Goal: Transaction & Acquisition: Purchase product/service

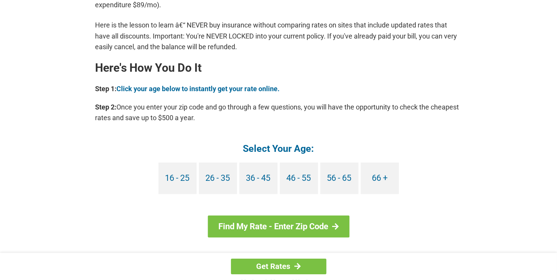
scroll to position [646, 0]
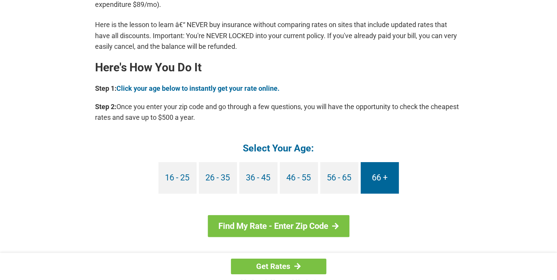
click at [384, 179] on link "66 +" at bounding box center [380, 178] width 38 height 32
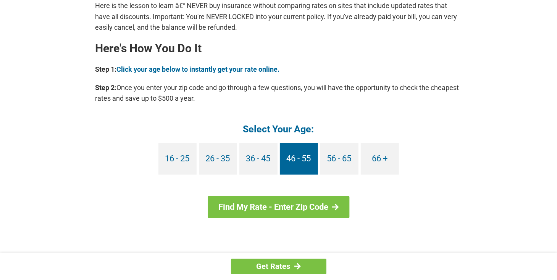
scroll to position [675, 0]
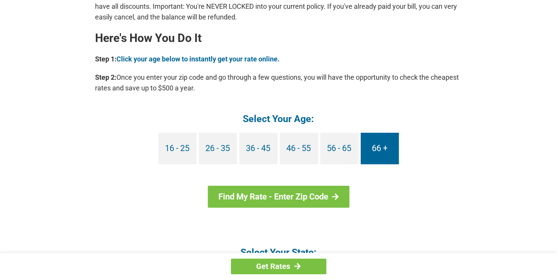
click at [390, 152] on link "66 +" at bounding box center [380, 149] width 38 height 32
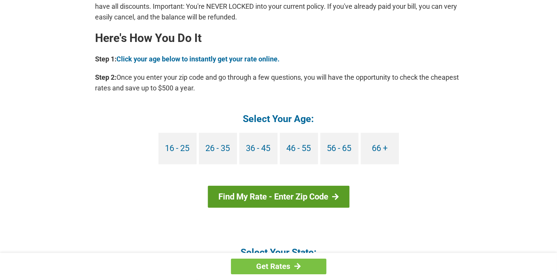
scroll to position [705, 0]
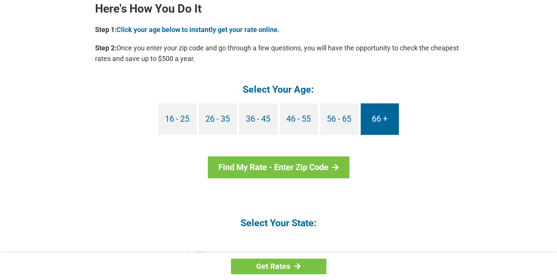
click at [391, 124] on link "66 +" at bounding box center [380, 119] width 38 height 32
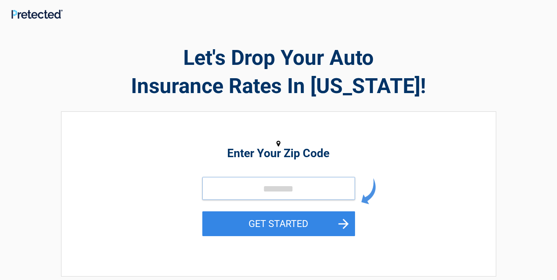
click at [294, 189] on input "tel" at bounding box center [278, 188] width 153 height 23
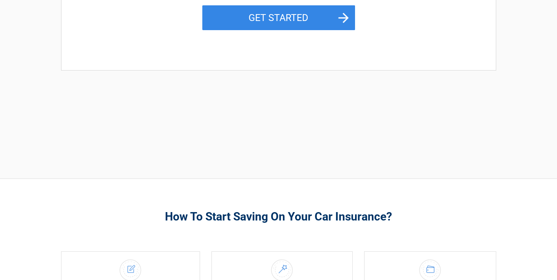
scroll to position [255, 0]
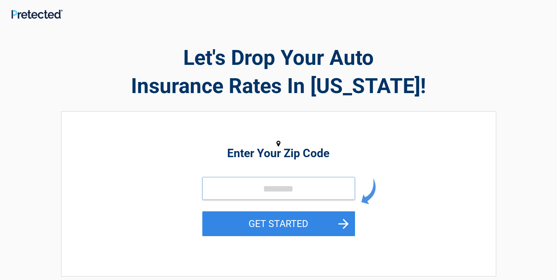
click at [255, 193] on input "tel" at bounding box center [278, 188] width 153 height 23
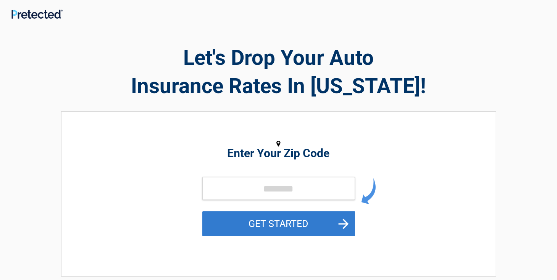
click at [287, 223] on button "GET STARTED" at bounding box center [278, 224] width 153 height 25
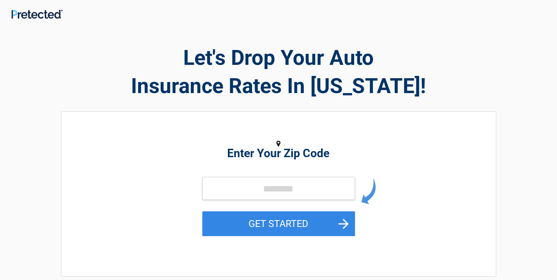
click at [277, 146] on icon at bounding box center [279, 144] width 4 height 7
click at [288, 97] on h2 "Let's Drop Your Auto Insurance Rates In [US_STATE]!" at bounding box center [278, 72] width 435 height 57
click at [278, 141] on icon at bounding box center [279, 144] width 4 height 7
click at [253, 195] on input "tel" at bounding box center [278, 188] width 153 height 23
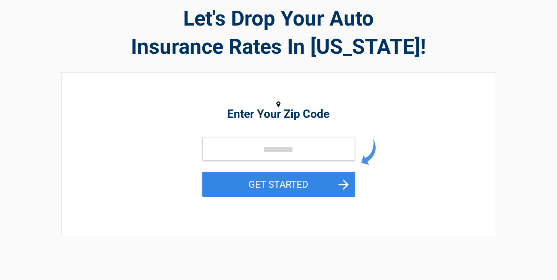
scroll to position [29, 0]
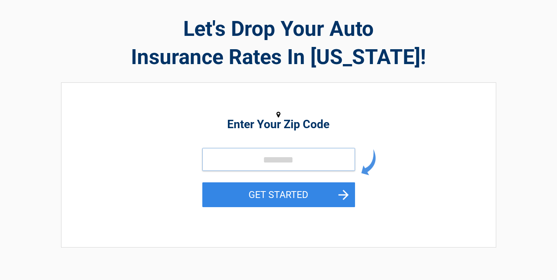
click at [280, 163] on input "tel" at bounding box center [278, 159] width 153 height 23
click at [202, 183] on button "GET STARTED" at bounding box center [278, 195] width 153 height 25
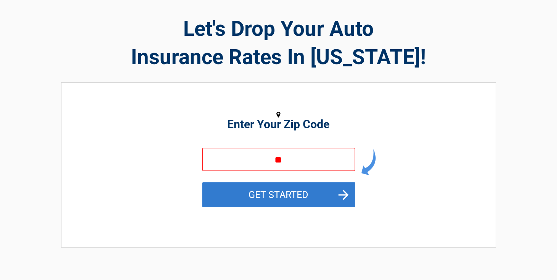
click at [285, 196] on button "GET STARTED" at bounding box center [278, 195] width 153 height 25
click at [292, 196] on button "GET STARTED" at bounding box center [278, 195] width 153 height 25
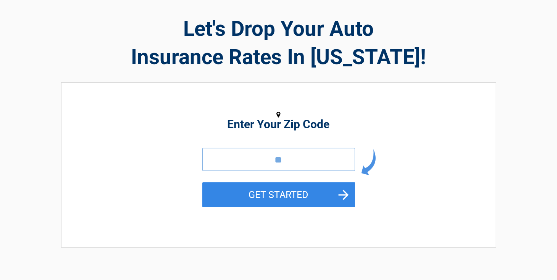
click at [307, 167] on input "**" at bounding box center [278, 159] width 153 height 23
type input "**"
click at [476, 177] on div "**********" at bounding box center [278, 164] width 435 height 165
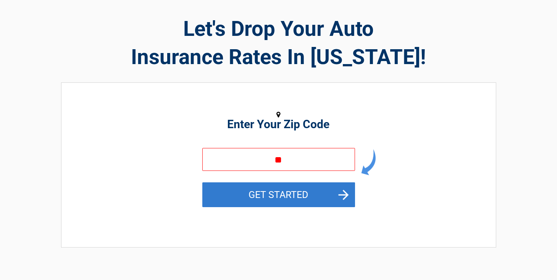
click at [295, 185] on button "GET STARTED" at bounding box center [278, 195] width 153 height 25
click at [296, 189] on button "GET STARTED" at bounding box center [278, 195] width 153 height 25
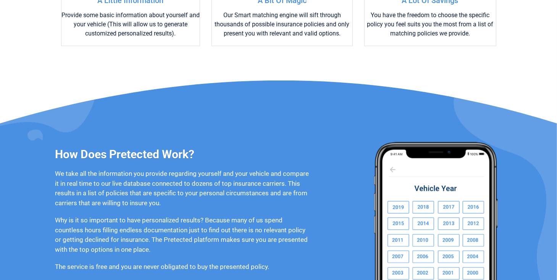
scroll to position [528, 0]
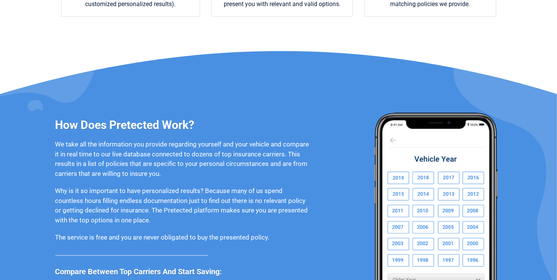
click at [426, 192] on img at bounding box center [435, 206] width 134 height 186
click at [425, 192] on img at bounding box center [435, 206] width 134 height 186
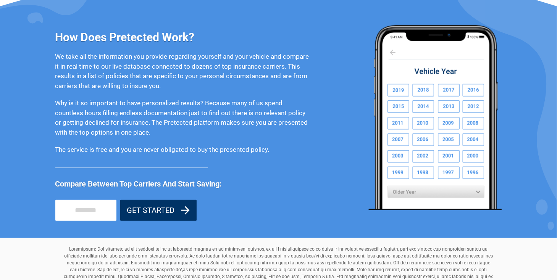
scroll to position [617, 0]
